Goal: Participate in discussion

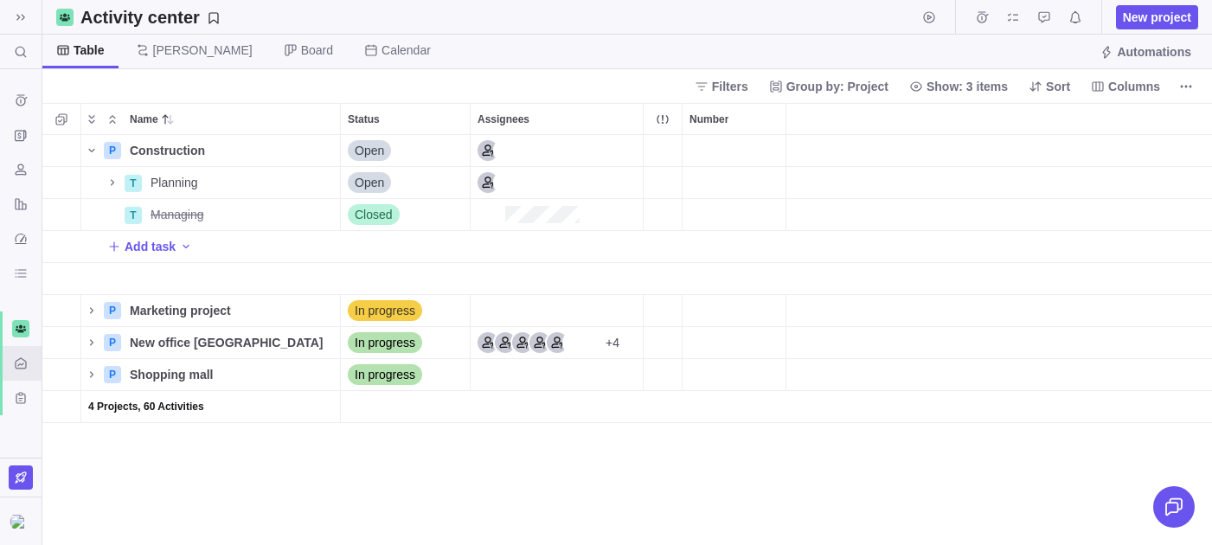
scroll to position [1, 1]
click at [292, 156] on span "Details" at bounding box center [286, 150] width 40 height 17
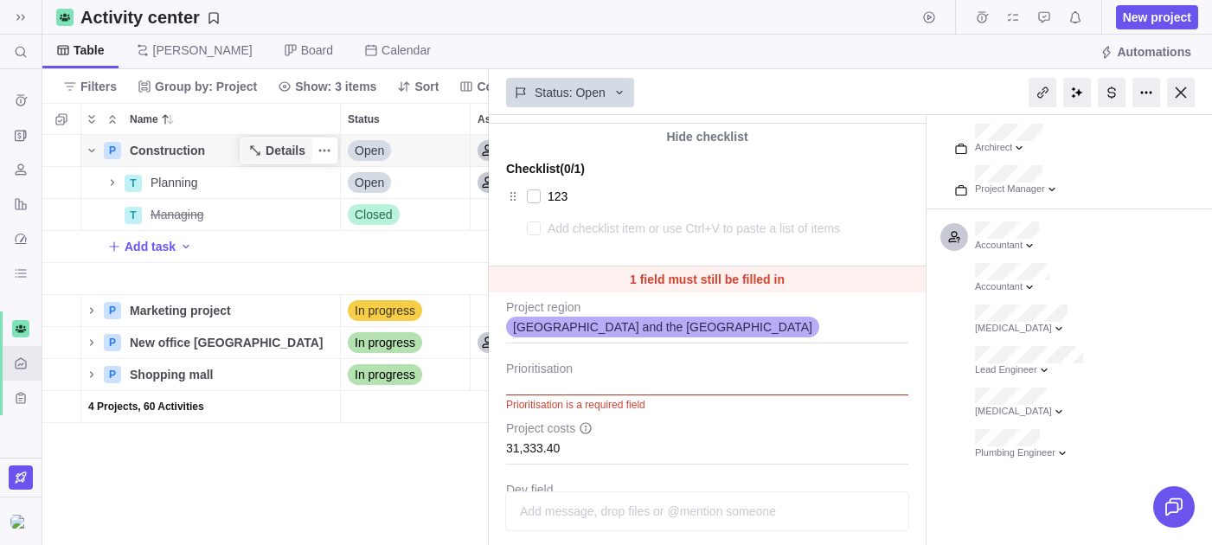
scroll to position [312, 0]
click at [578, 231] on textarea at bounding box center [711, 227] width 326 height 24
type textarea "x"
